Goal: Book appointment/travel/reservation

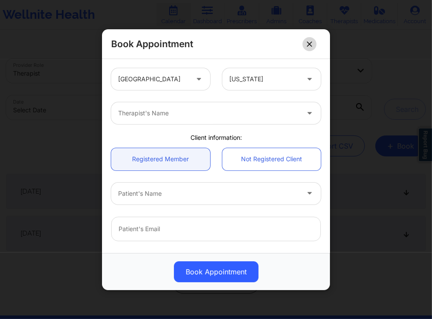
click at [312, 38] on button at bounding box center [310, 44] width 14 height 14
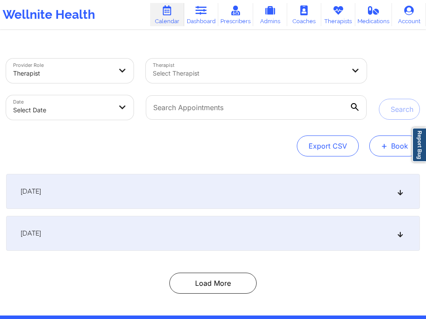
click at [391, 141] on button "+ Book" at bounding box center [394, 145] width 51 height 21
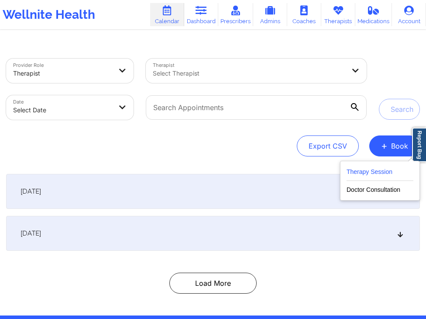
click at [369, 166] on button "Therapy Session" at bounding box center [380, 173] width 67 height 14
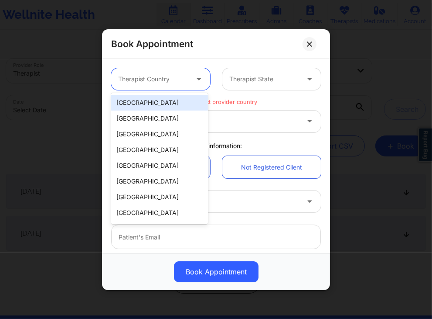
click at [179, 83] on div at bounding box center [153, 79] width 70 height 10
click at [170, 102] on div "[GEOGRAPHIC_DATA]" at bounding box center [159, 103] width 97 height 16
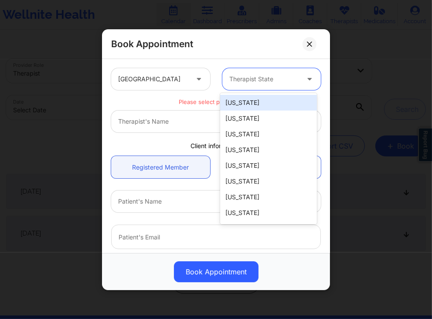
click at [247, 83] on div at bounding box center [265, 79] width 70 height 10
click at [250, 104] on div "[US_STATE]" at bounding box center [268, 103] width 97 height 16
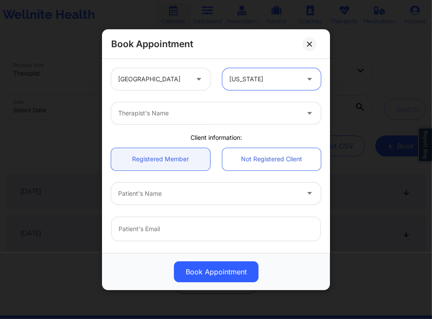
click at [227, 110] on div at bounding box center [209, 113] width 182 height 10
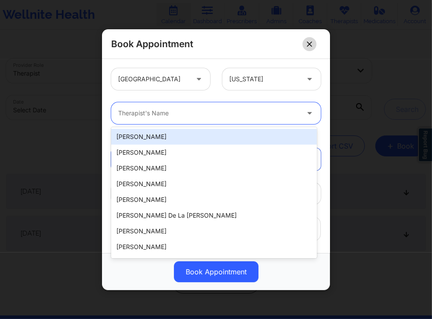
click at [312, 42] on icon at bounding box center [309, 43] width 5 height 5
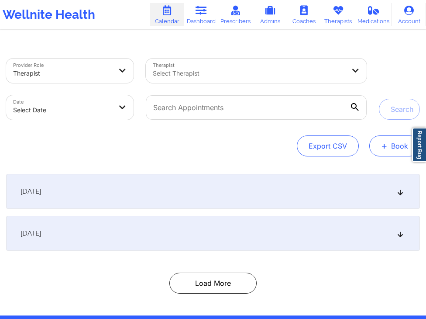
click at [384, 145] on span "+" at bounding box center [384, 145] width 7 height 5
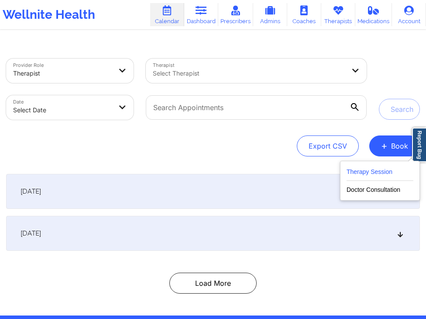
click at [375, 168] on button "Therapy Session" at bounding box center [380, 173] width 67 height 14
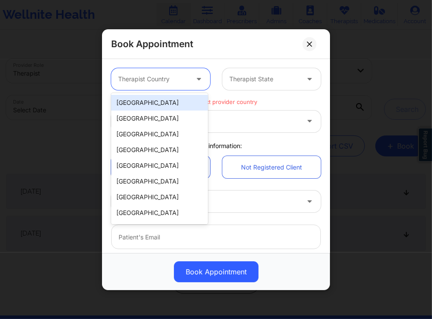
click at [178, 74] on div at bounding box center [153, 79] width 70 height 10
click at [153, 108] on div "[GEOGRAPHIC_DATA]" at bounding box center [159, 103] width 97 height 16
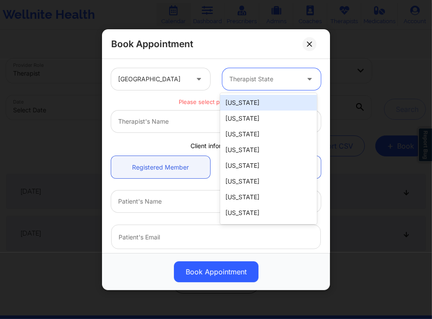
click at [258, 88] on div "Therapist State" at bounding box center [262, 79] width 78 height 22
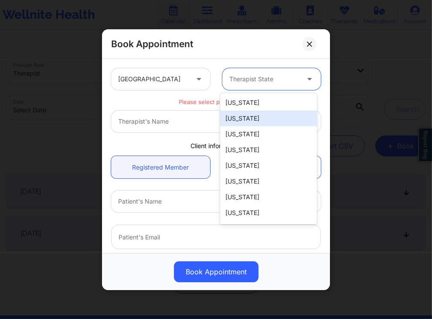
click at [247, 120] on div "[US_STATE]" at bounding box center [268, 118] width 97 height 16
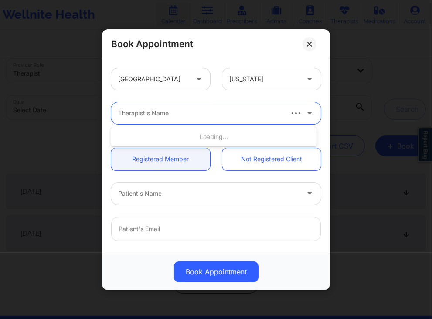
click at [234, 114] on div at bounding box center [200, 113] width 164 height 10
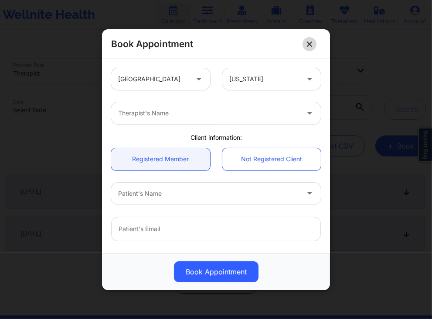
click at [312, 46] on icon at bounding box center [309, 43] width 5 height 5
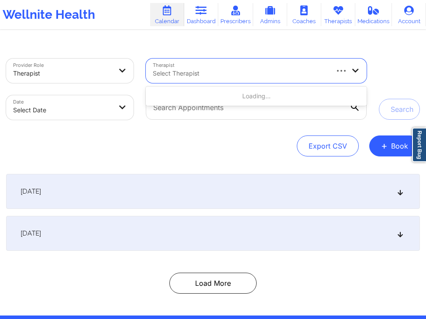
click at [312, 74] on div at bounding box center [240, 73] width 175 height 10
